Goal: Task Accomplishment & Management: Complete application form

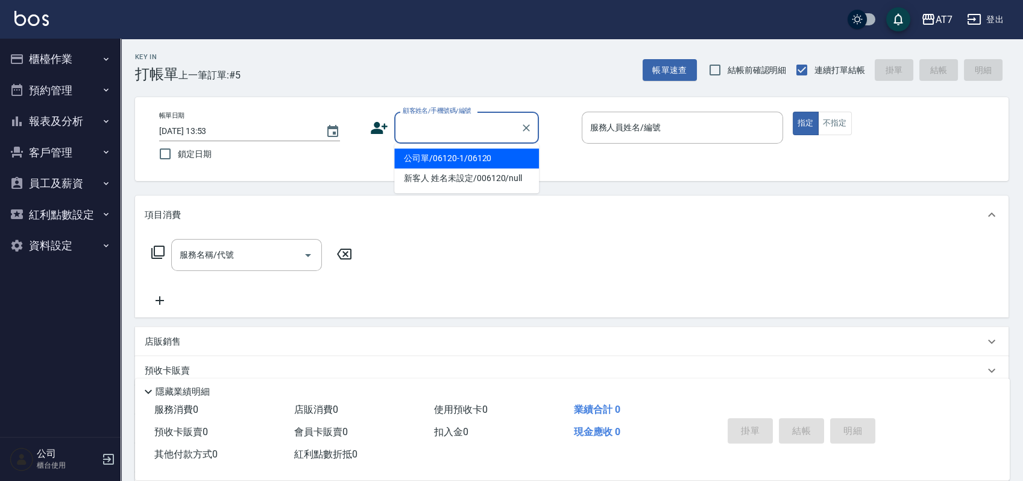
click at [479, 125] on input "顧客姓名/手機號碼/編號" at bounding box center [458, 127] width 116 height 21
type input "16351"
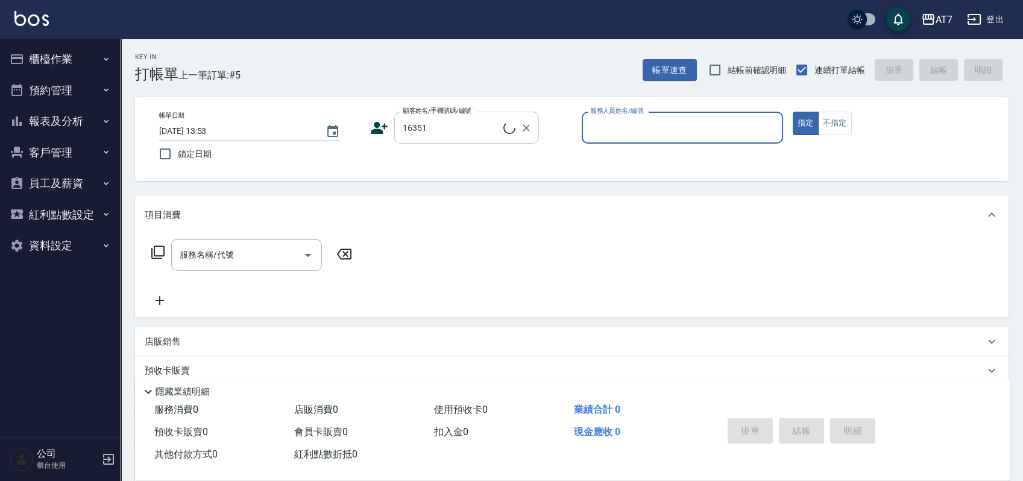
type input "2"
type input "公司/公司16351/16351"
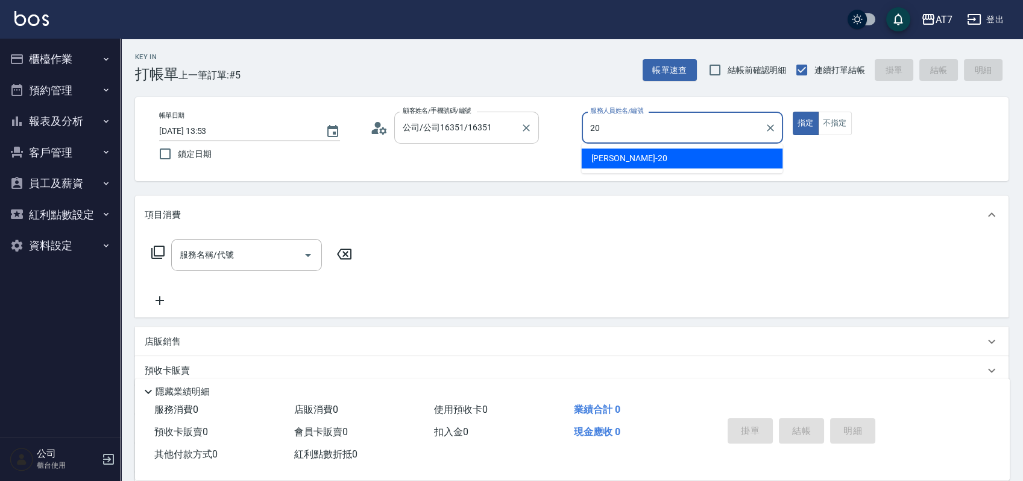
type input "[PERSON_NAME]-20"
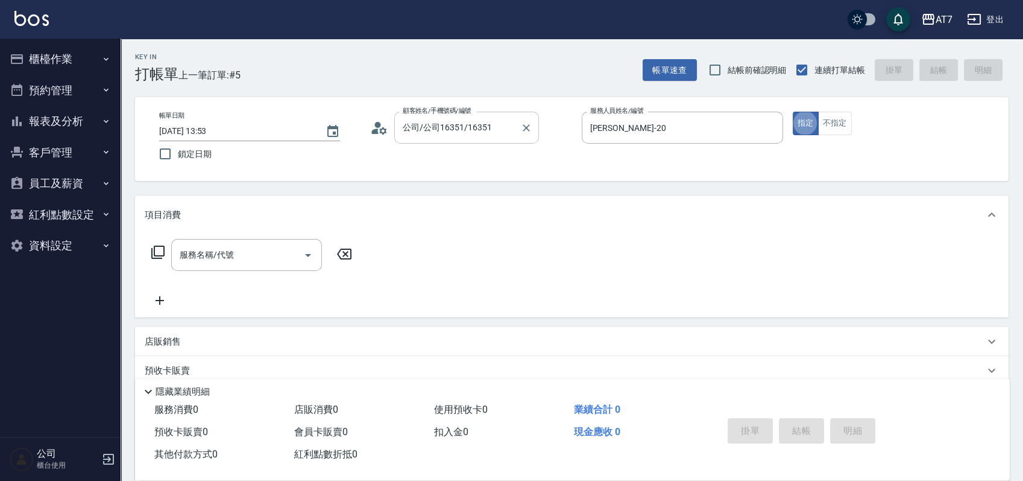
type button "true"
type input "302"
type input "30"
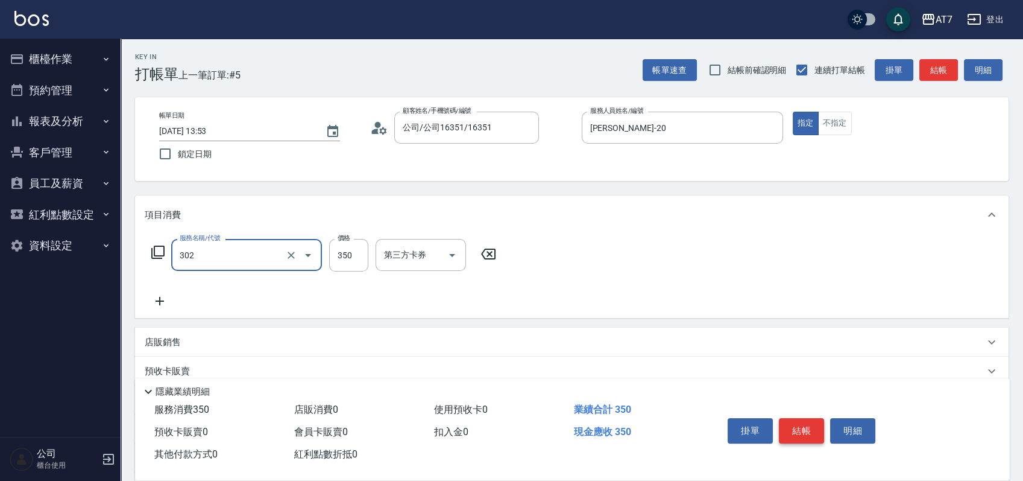
type input "剪髮(302)"
click at [801, 430] on button "結帳" at bounding box center [801, 430] width 45 height 25
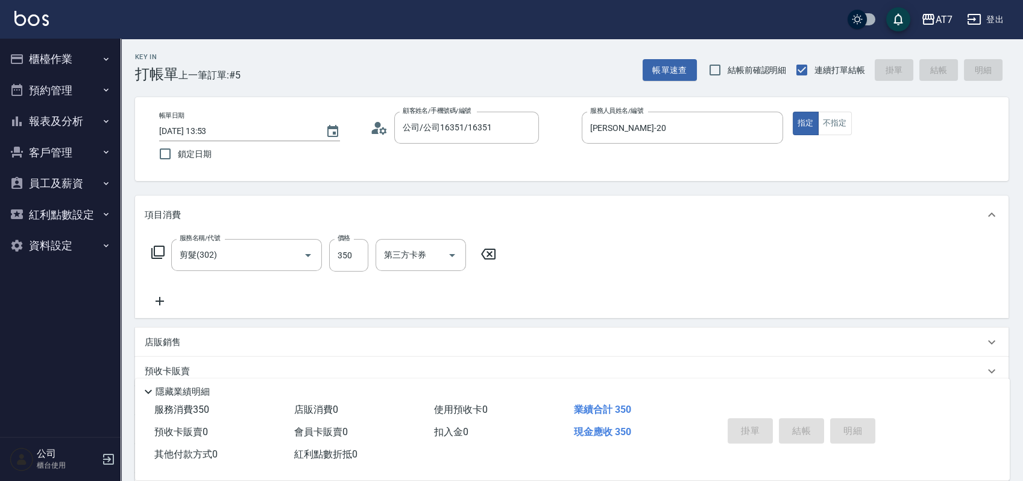
type input "[DATE] 14:25"
type input "0"
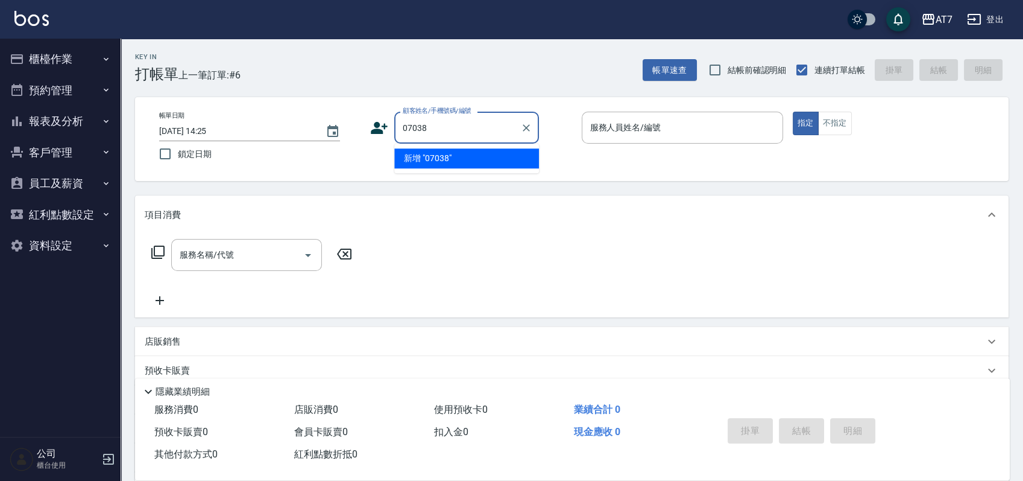
type input "07038"
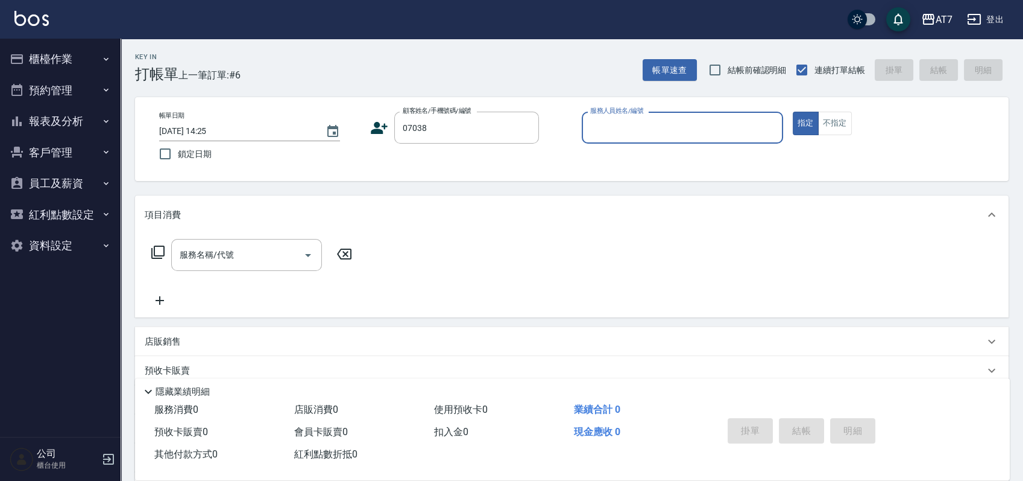
type input "2"
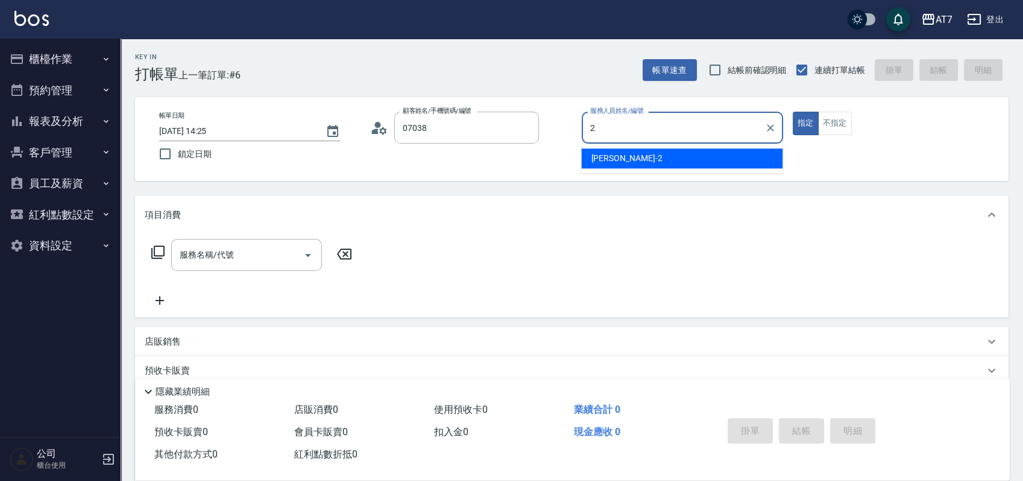
type input "公司/公司07038/07038"
type input "[PERSON_NAME]-2"
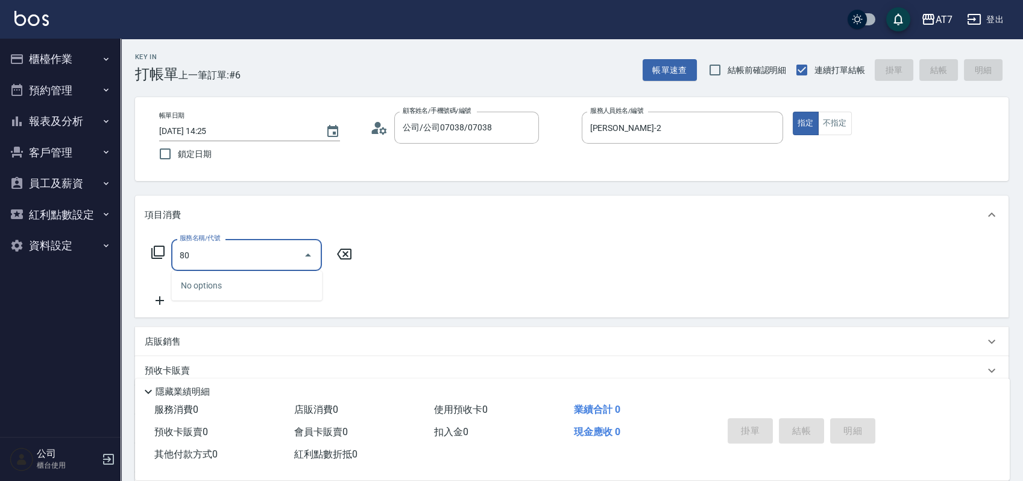
type input "802"
type input "60"
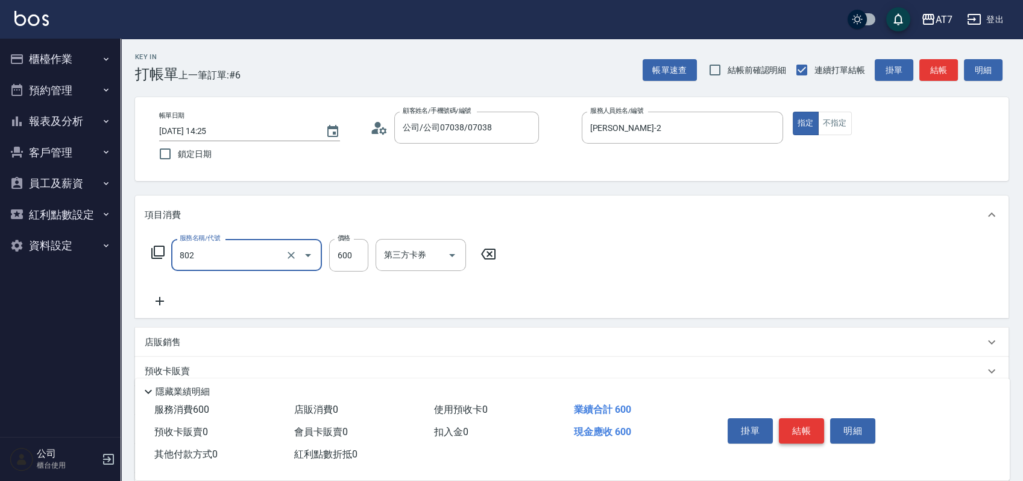
type input "髮原素去角質(802)"
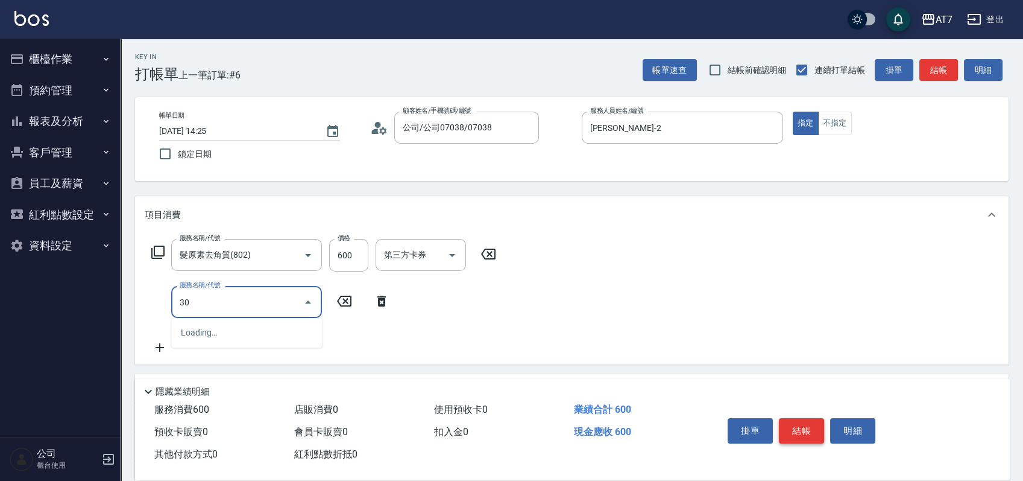
type input "302"
type input "90"
type input "剪髮(302)"
click at [801, 430] on button "結帳" at bounding box center [801, 430] width 45 height 25
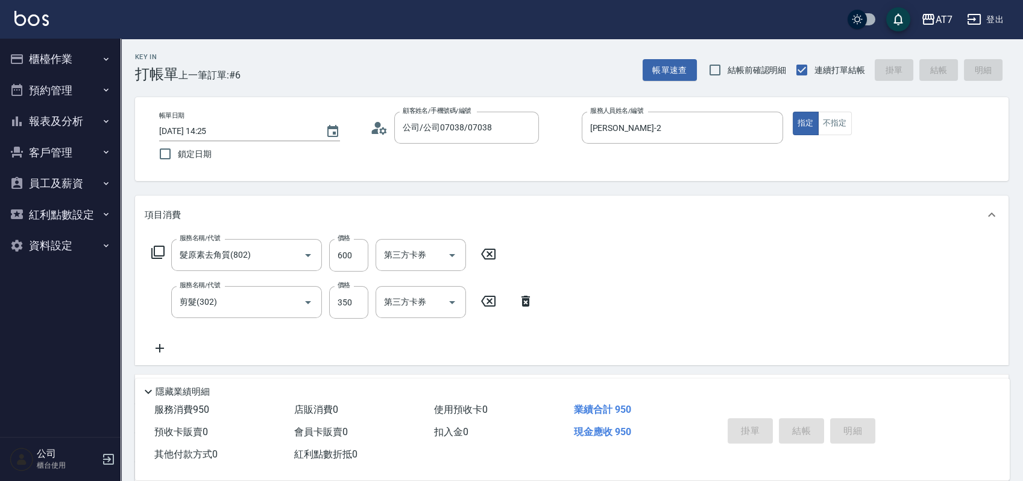
type input "0"
